Goal: Task Accomplishment & Management: Complete application form

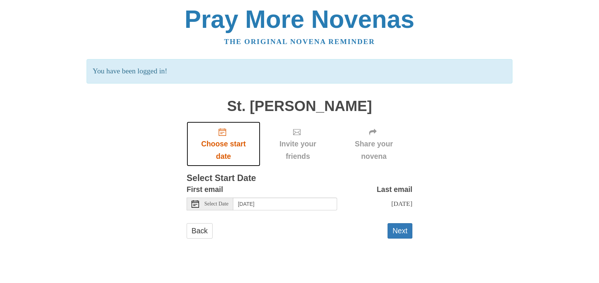
click at [222, 134] on use "Choose start date" at bounding box center [222, 132] width 8 height 8
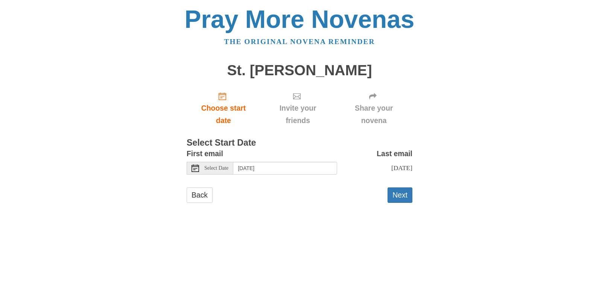
click at [226, 170] on span "Select Date" at bounding box center [216, 167] width 24 height 5
click at [404, 202] on button "Next" at bounding box center [399, 194] width 25 height 15
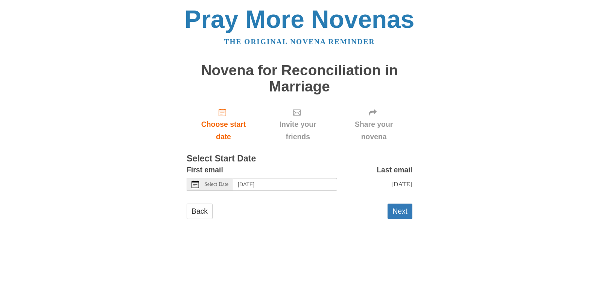
click at [221, 184] on span "Select Date" at bounding box center [216, 184] width 24 height 5
click at [401, 218] on button "Next" at bounding box center [399, 210] width 25 height 15
click at [404, 203] on button "Next" at bounding box center [399, 210] width 25 height 15
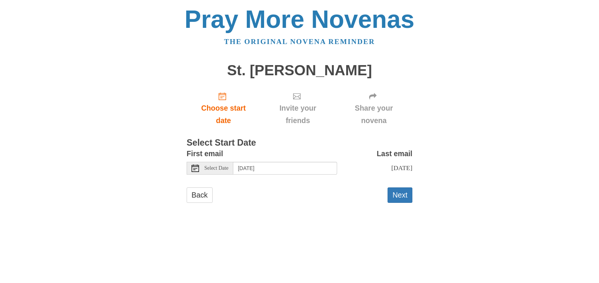
click at [228, 166] on span "Select Date" at bounding box center [216, 167] width 24 height 5
click at [399, 199] on button "Next" at bounding box center [399, 194] width 25 height 15
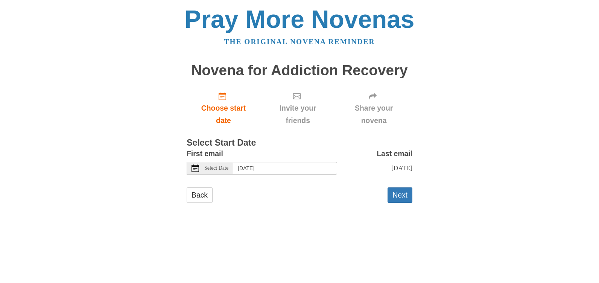
click at [223, 167] on span "Select Date" at bounding box center [216, 167] width 24 height 5
click at [404, 199] on button "Next" at bounding box center [399, 194] width 25 height 15
